Goal: Transaction & Acquisition: Purchase product/service

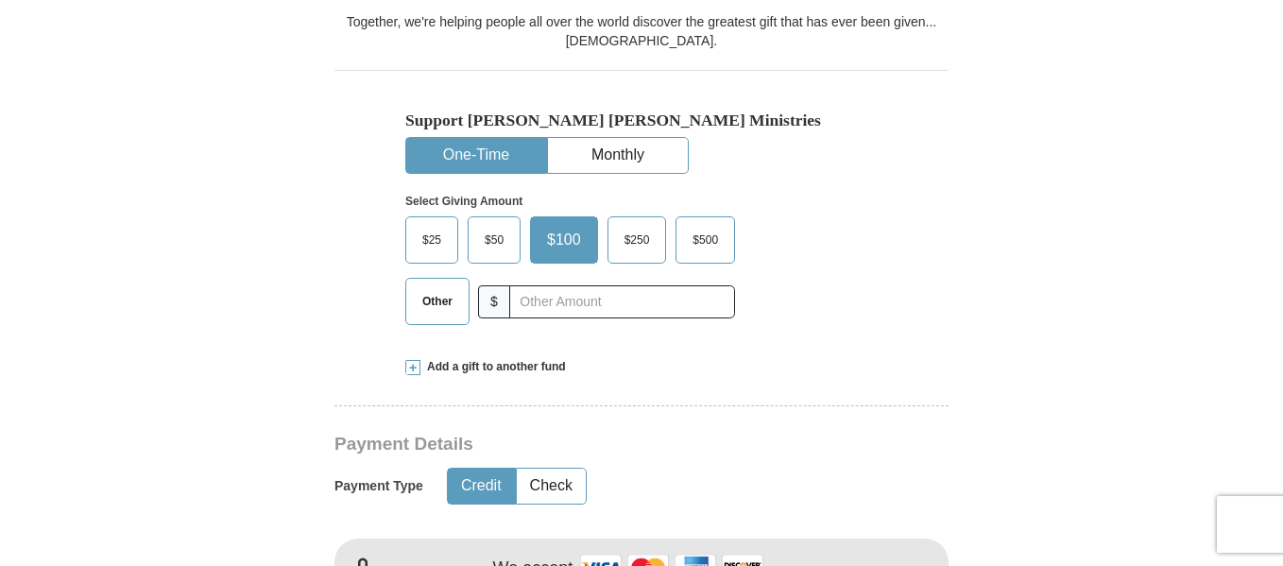
scroll to position [538, 0]
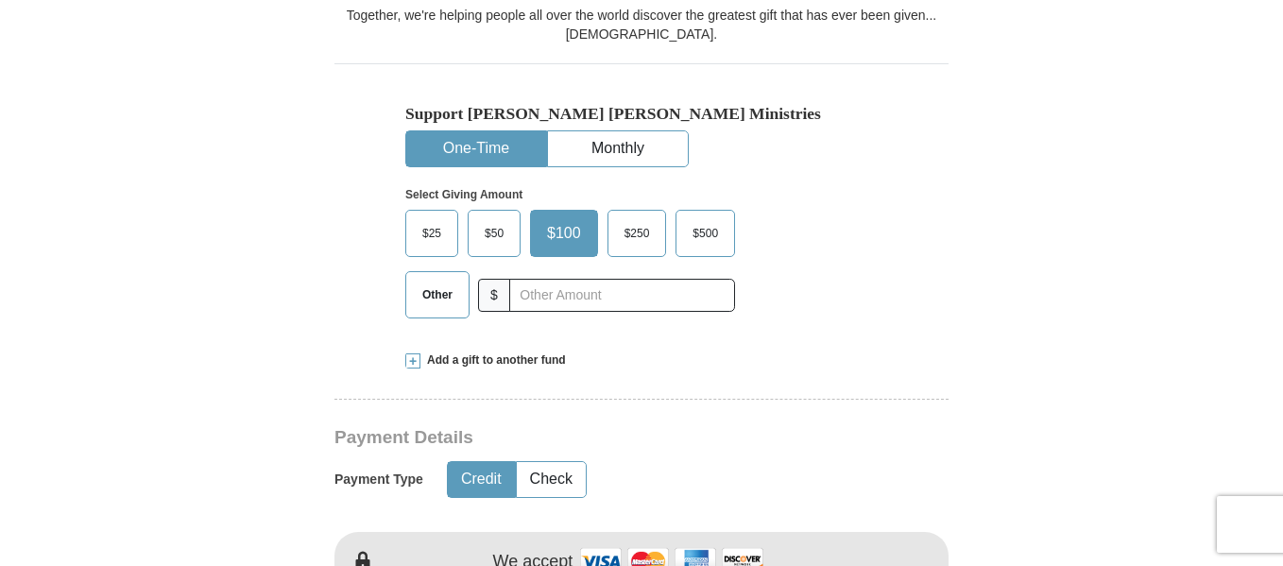
click at [641, 231] on span "$250" at bounding box center [637, 233] width 44 height 28
click at [0, 0] on input "$250" at bounding box center [0, 0] width 0 height 0
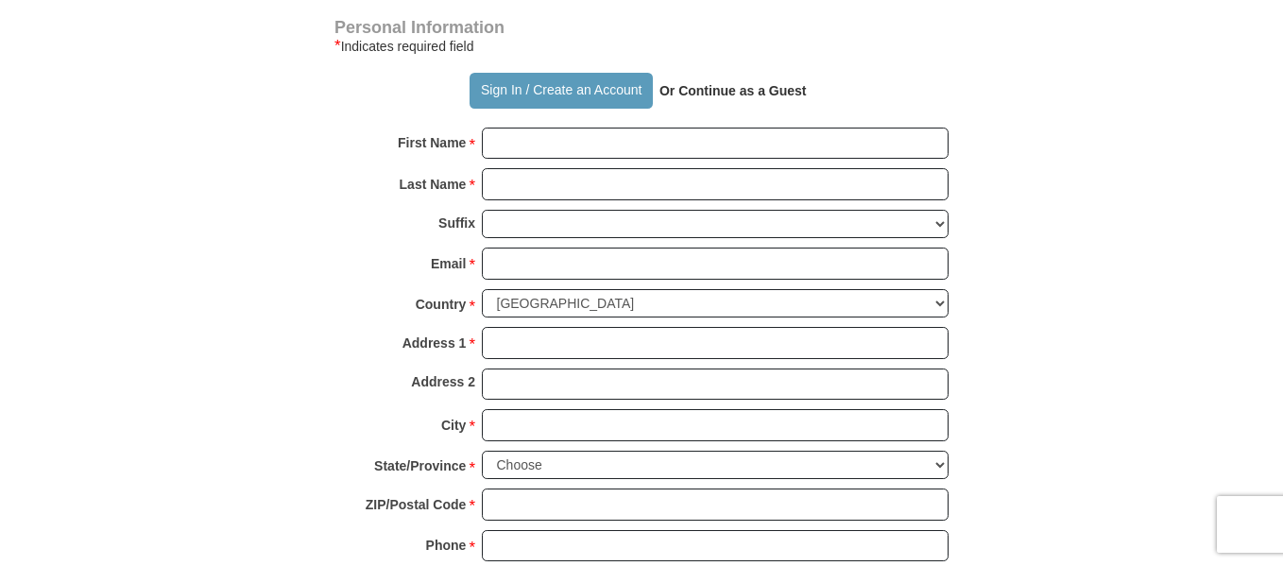
scroll to position [1347, 0]
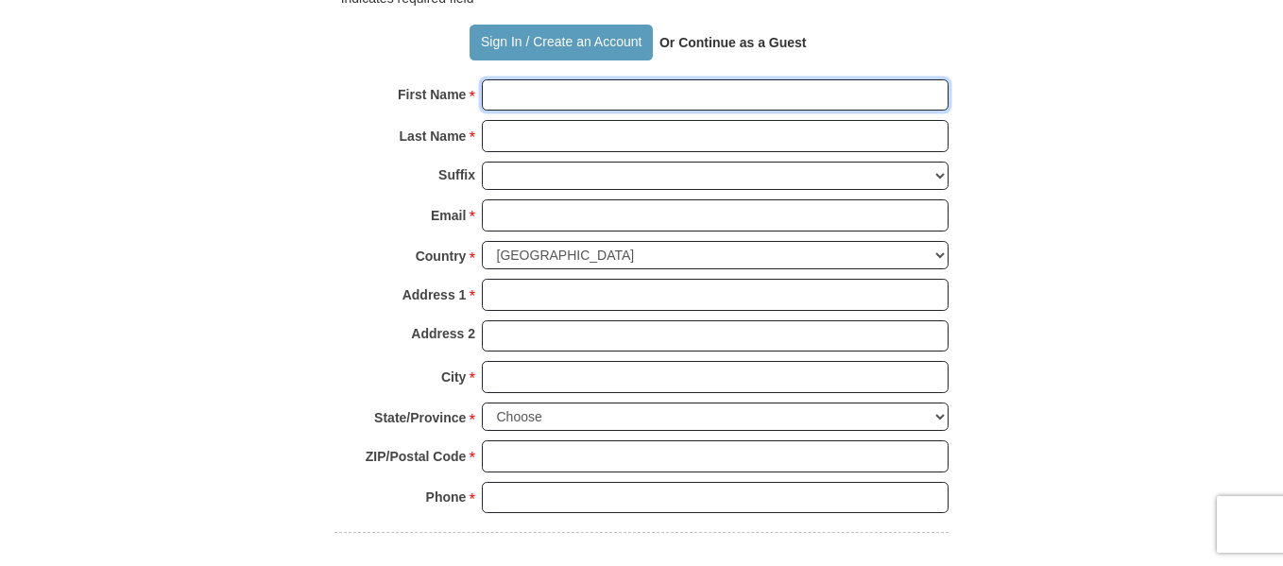
click at [526, 86] on input "First Name *" at bounding box center [715, 95] width 467 height 32
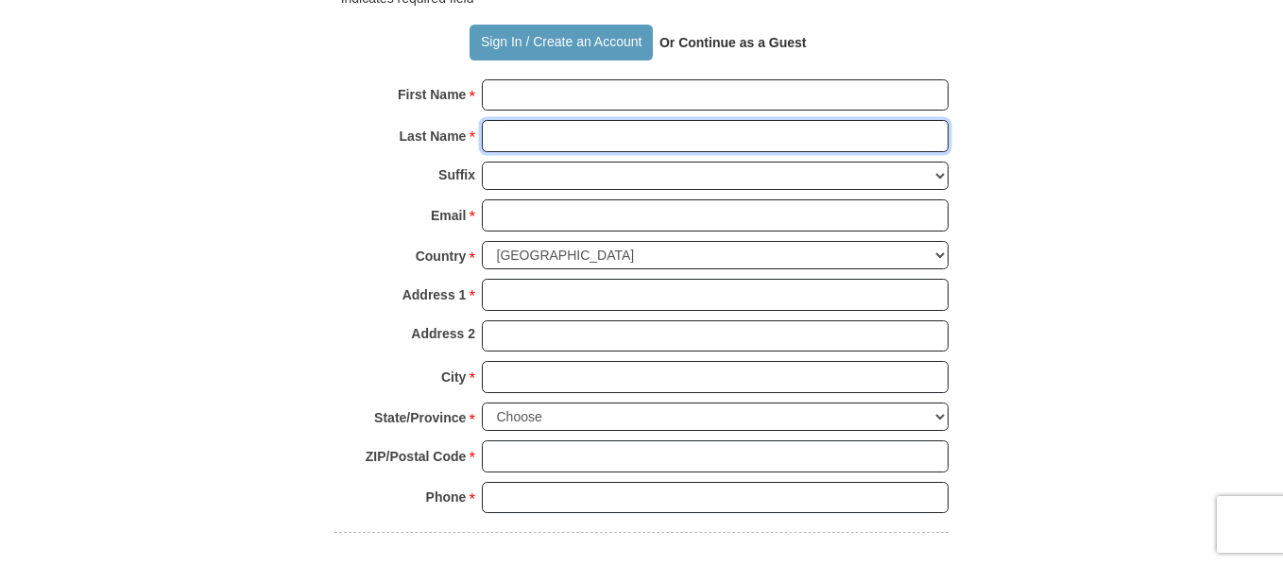
click at [532, 138] on input "Last Name *" at bounding box center [715, 136] width 467 height 32
type input "[DEMOGRAPHIC_DATA] Training C"
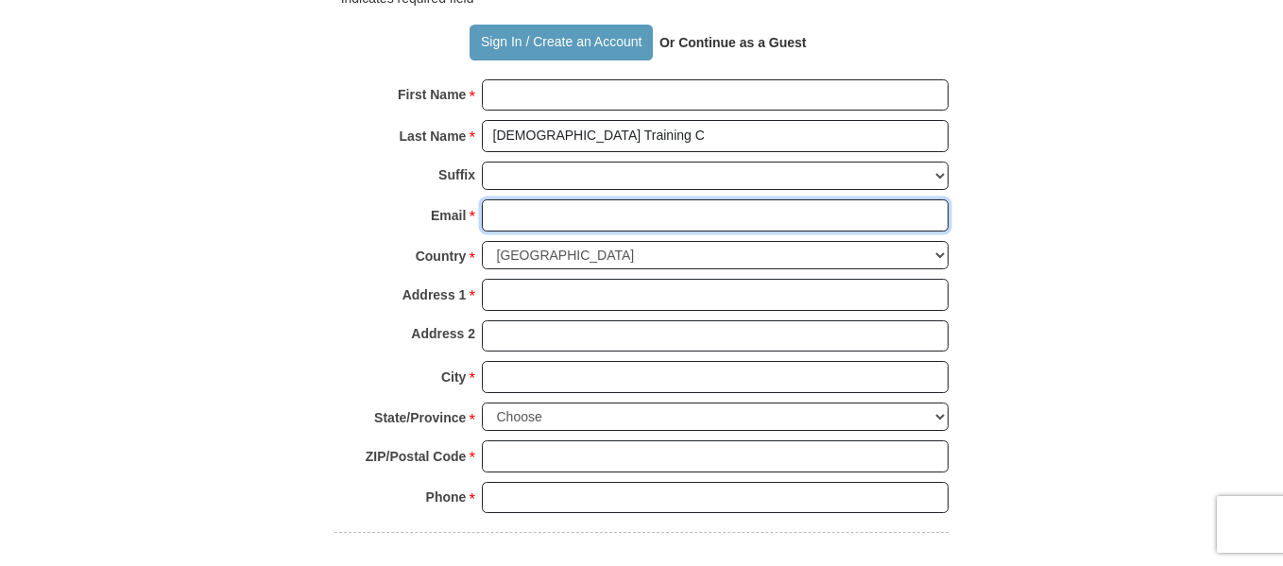
drag, startPoint x: 536, startPoint y: 206, endPoint x: 503, endPoint y: 214, distance: 33.9
click at [503, 214] on input "Email *" at bounding box center [715, 215] width 467 height 32
type input "[EMAIL_ADDRESS][DOMAIN_NAME]"
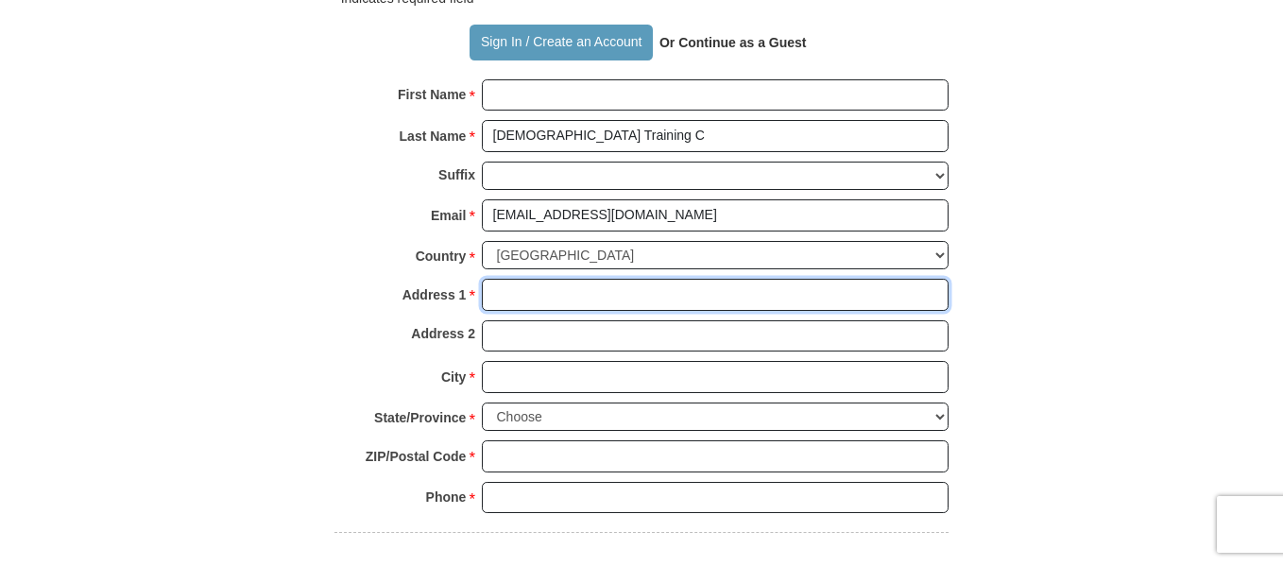
type input "[STREET_ADDRESS]"
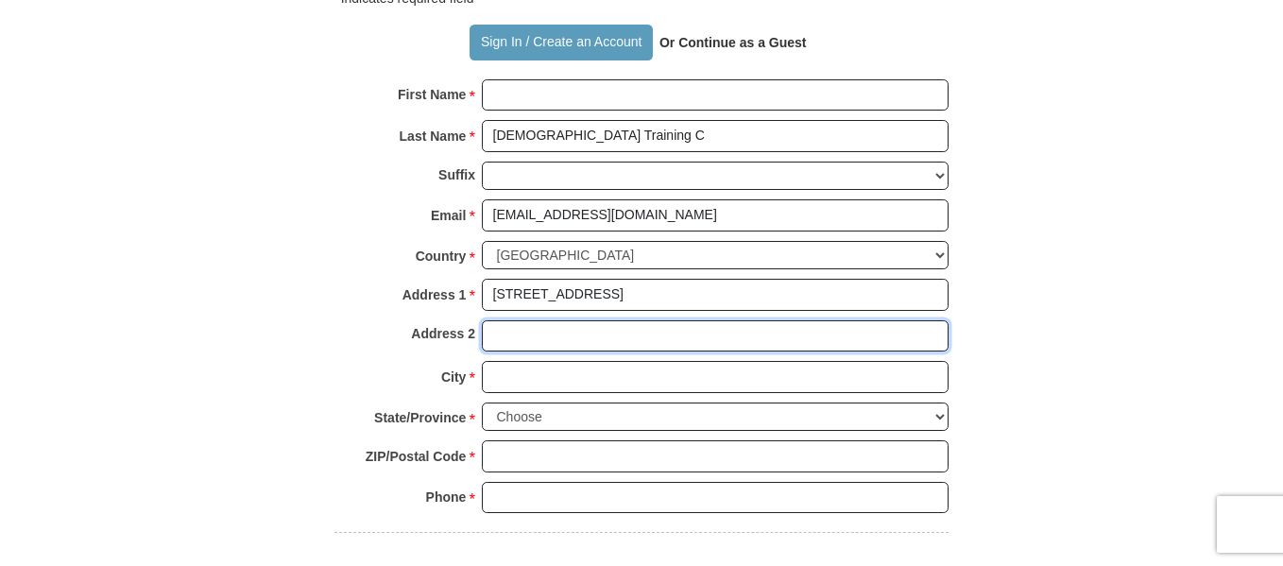
type input "#808"
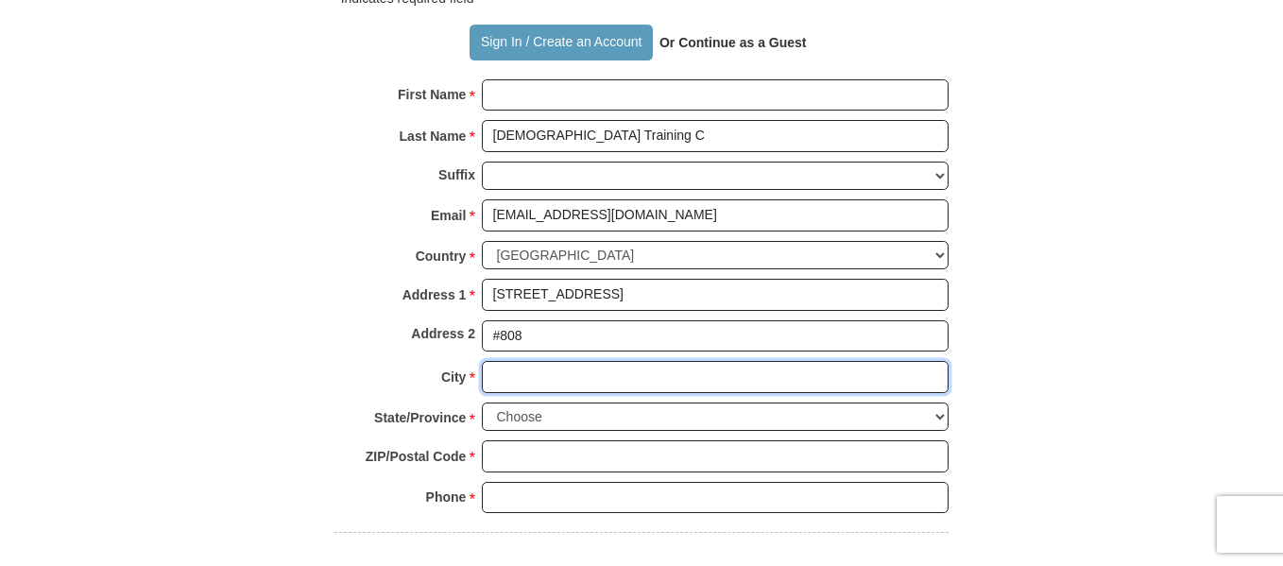
type input "Bladensburg"
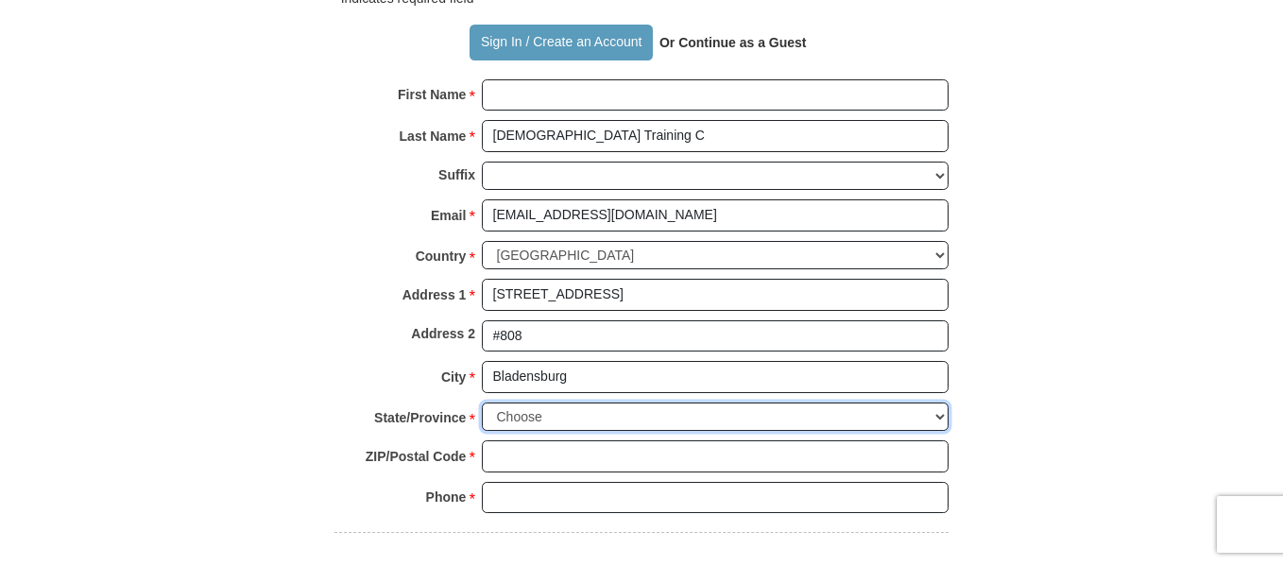
select select "MD"
type input "20710"
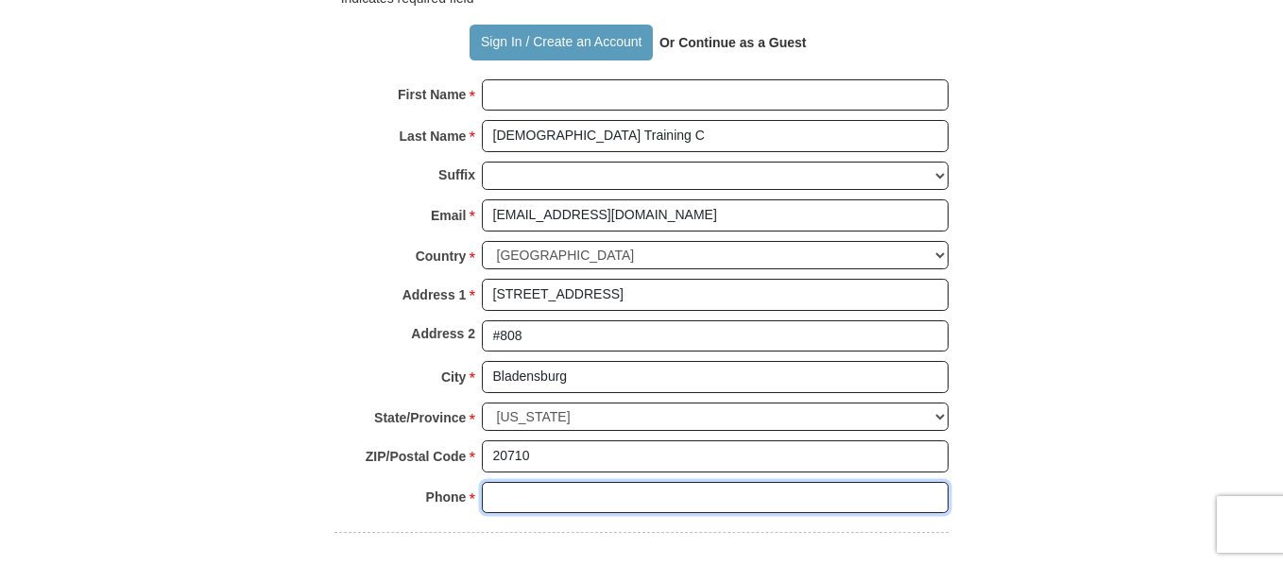
type input "3013663474"
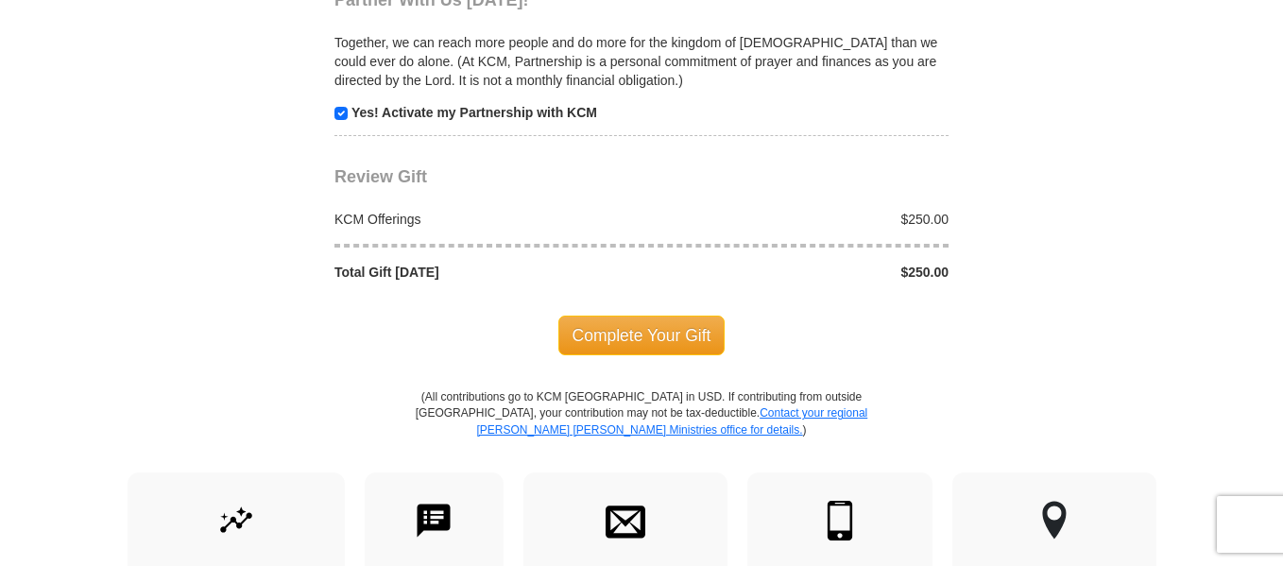
scroll to position [1909, 0]
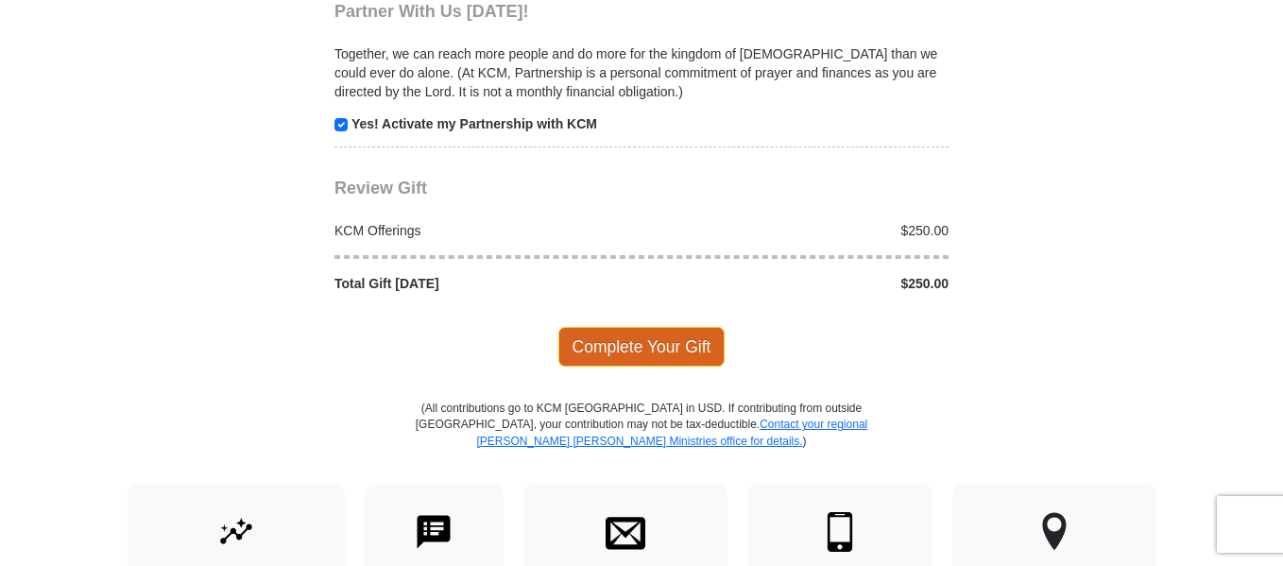
click at [612, 341] on span "Complete Your Gift" at bounding box center [641, 347] width 167 height 40
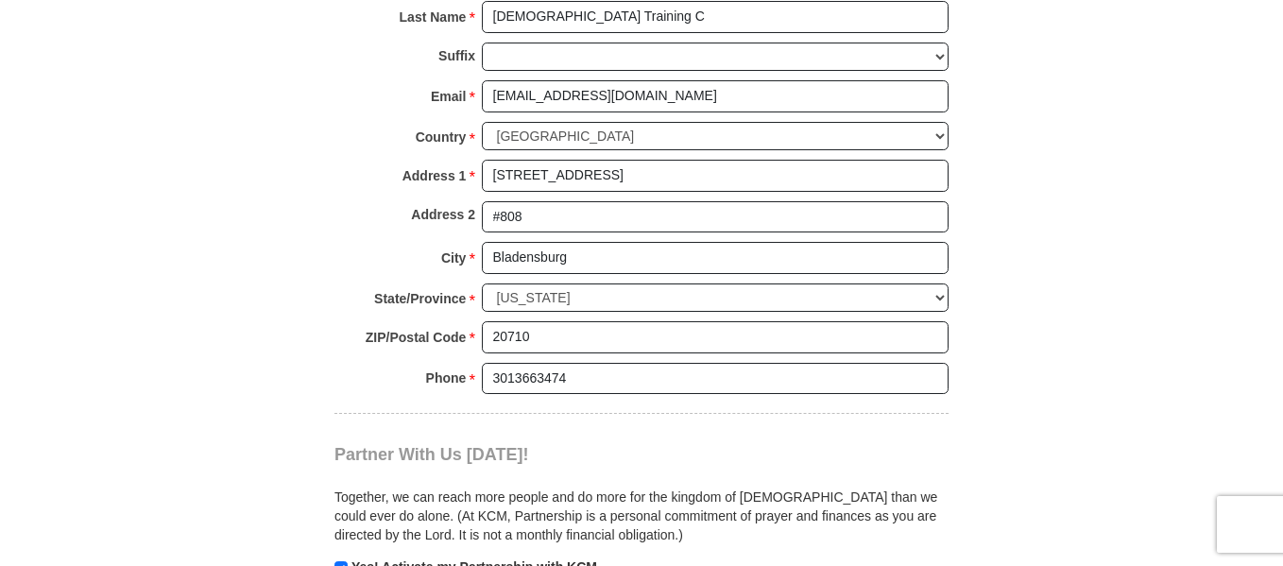
scroll to position [1411, 0]
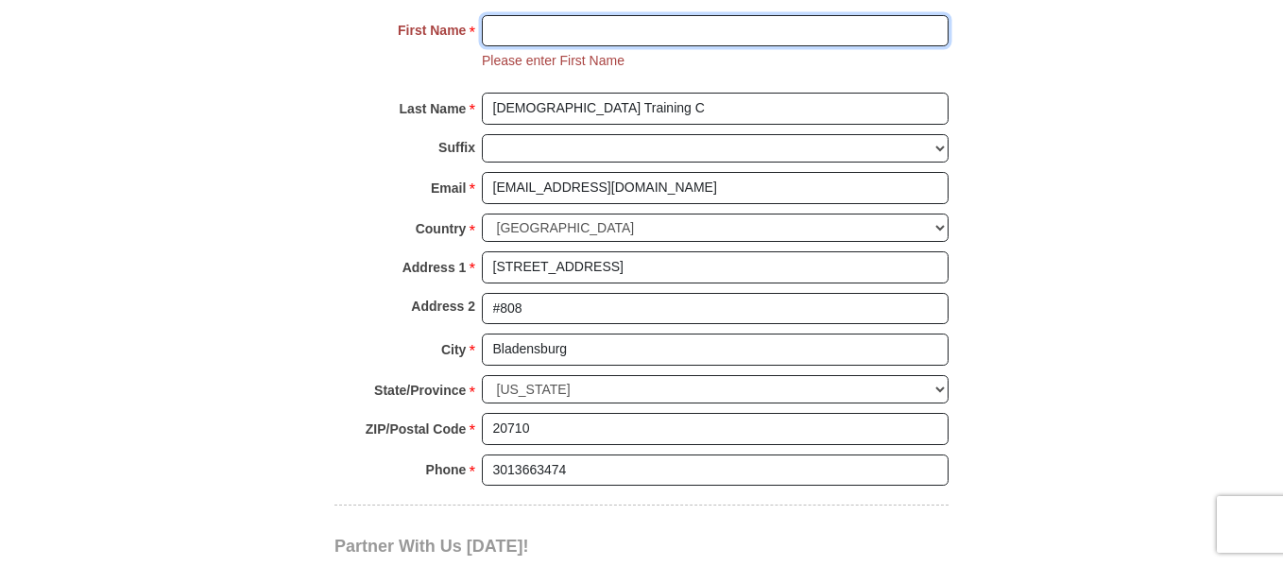
click at [519, 33] on input "First Name *" at bounding box center [715, 31] width 467 height 32
type input "Kingdom Empowerment"
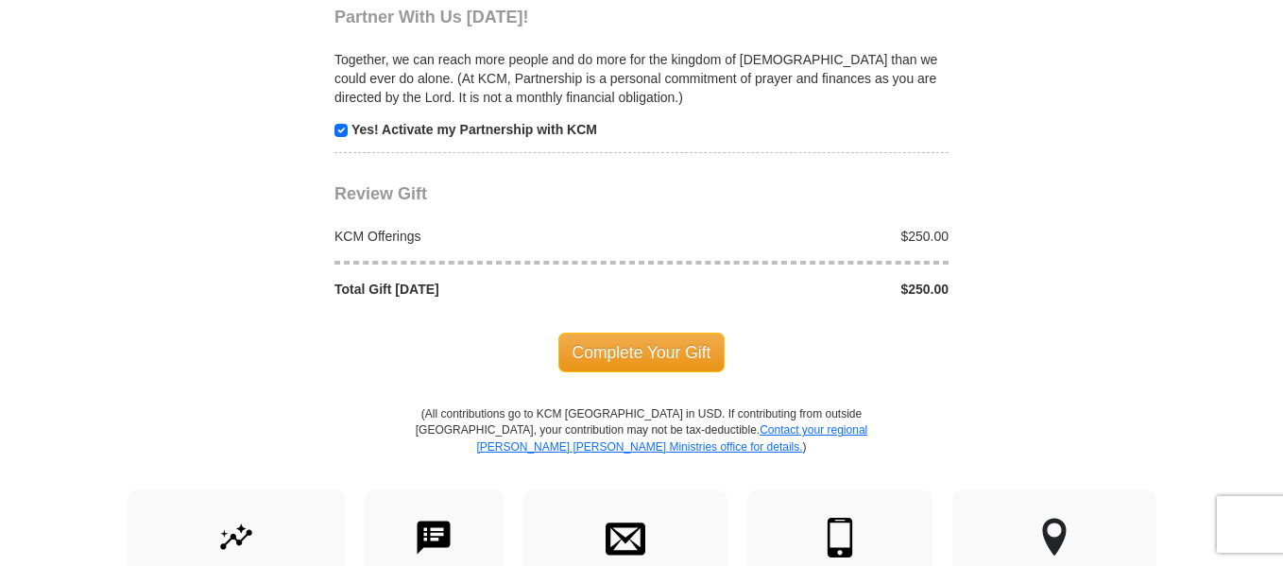
scroll to position [1964, 0]
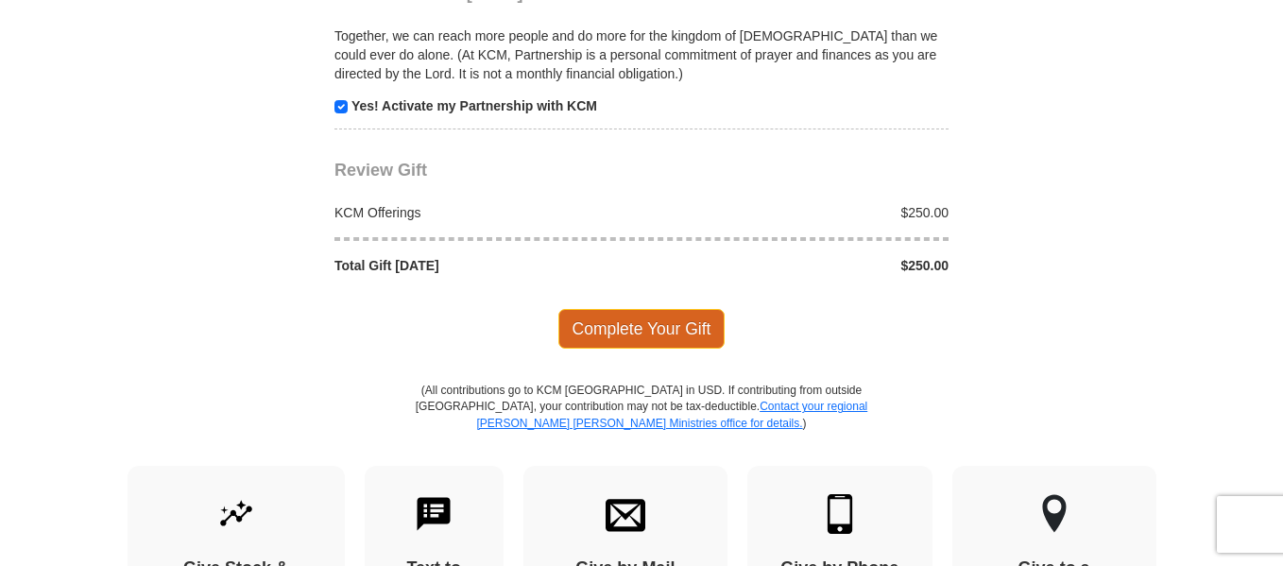
click at [646, 320] on span "Complete Your Gift" at bounding box center [641, 329] width 167 height 40
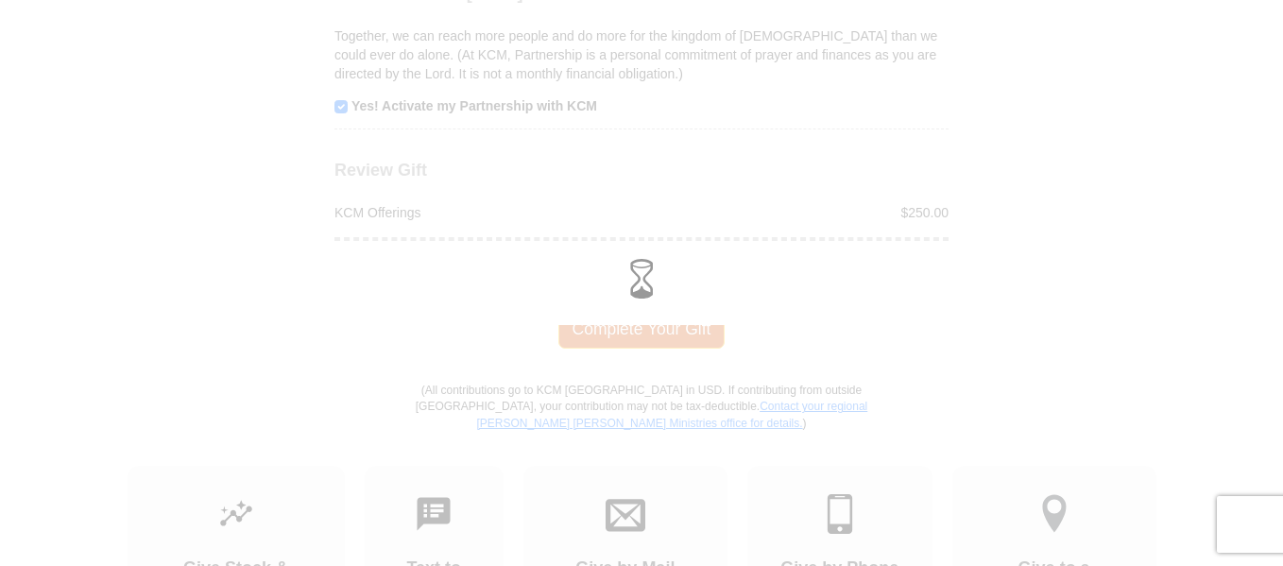
scroll to position [1927, 0]
